Goal: Information Seeking & Learning: Check status

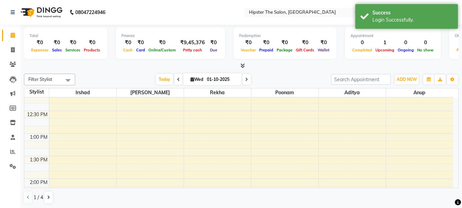
scroll to position [188, 0]
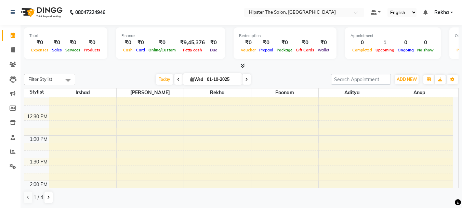
click at [178, 78] on icon at bounding box center [178, 79] width 3 height 4
type input "30-09-2025"
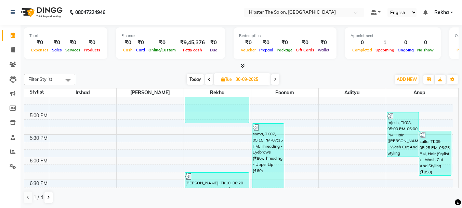
scroll to position [388, 0]
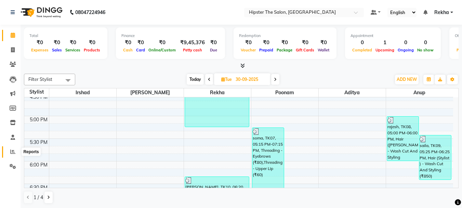
click at [13, 150] on icon at bounding box center [12, 151] width 5 height 5
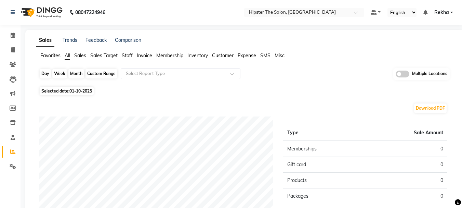
click at [43, 74] on div "Day" at bounding box center [45, 74] width 11 height 10
select select "10"
select select "2025"
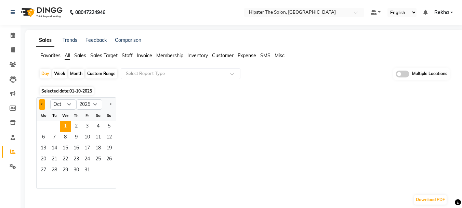
click at [42, 104] on span "Previous month" at bounding box center [42, 104] width 2 height 2
select select "9"
click at [53, 167] on span "30" at bounding box center [54, 170] width 11 height 11
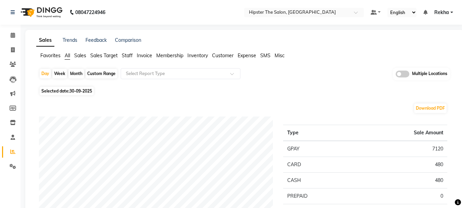
click at [128, 55] on span "Staff" at bounding box center [127, 55] width 11 height 6
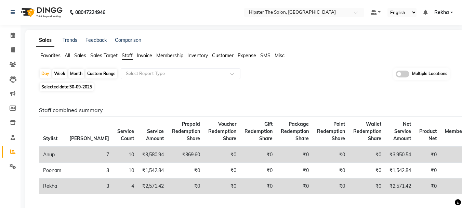
click at [98, 72] on div "Custom Range" at bounding box center [102, 74] width 32 height 10
select select "9"
select select "2025"
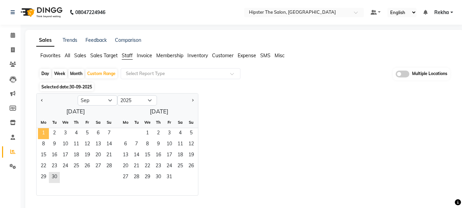
click at [42, 133] on span "1" at bounding box center [43, 133] width 11 height 11
click at [55, 173] on span "30" at bounding box center [54, 177] width 11 height 11
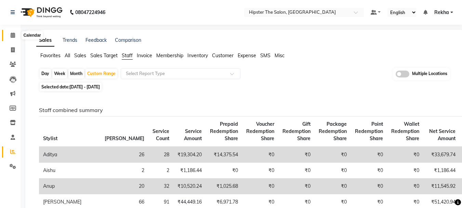
click at [11, 34] on icon at bounding box center [13, 35] width 4 height 5
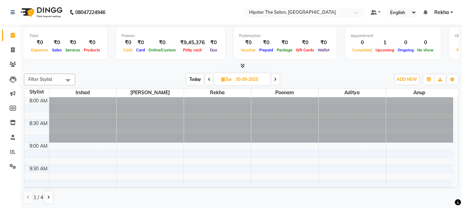
click at [197, 79] on span "Today" at bounding box center [195, 79] width 17 height 11
type input "01-10-2025"
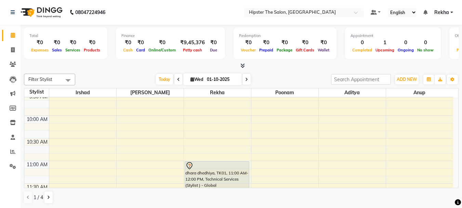
scroll to position [103, 0]
